Goal: Navigation & Orientation: Find specific page/section

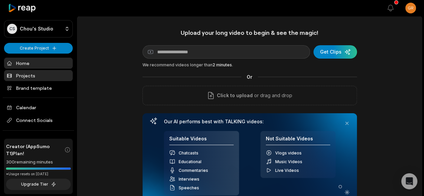
click at [33, 75] on link "Projects" at bounding box center [38, 75] width 69 height 11
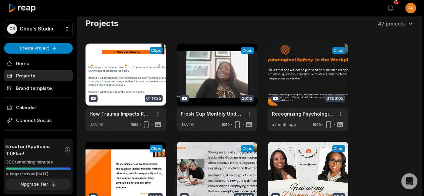
scroll to position [3, 0]
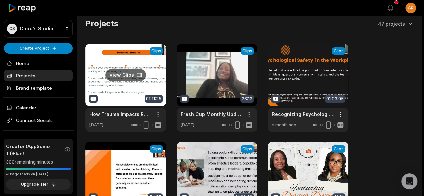
click at [96, 78] on link at bounding box center [126, 88] width 80 height 88
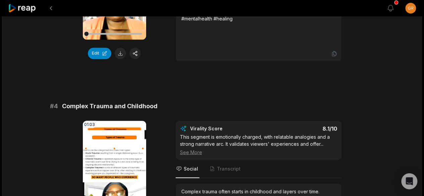
scroll to position [566, 0]
